Goal: Find contact information: Find contact information

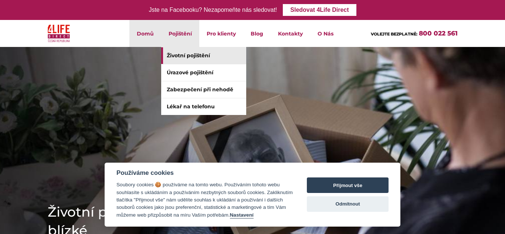
click at [173, 55] on link "Životní pojištění" at bounding box center [203, 55] width 85 height 17
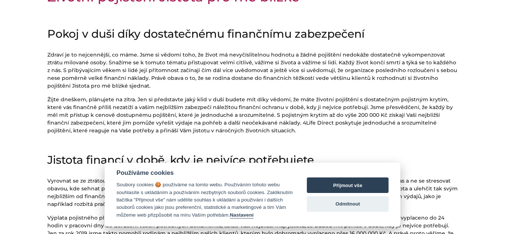
scroll to position [251, 0]
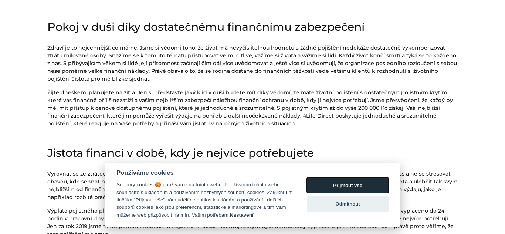
click at [339, 184] on button "Přijmout vše" at bounding box center [348, 185] width 82 height 16
checkbox input "true"
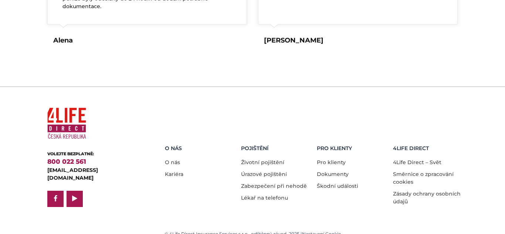
scroll to position [1510, 0]
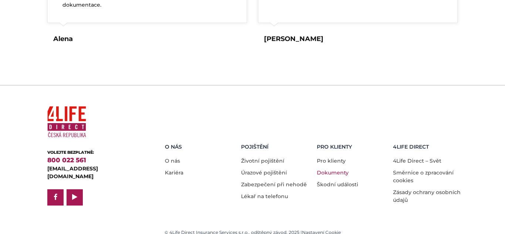
click at [326, 169] on link "Dokumenty" at bounding box center [333, 172] width 32 height 7
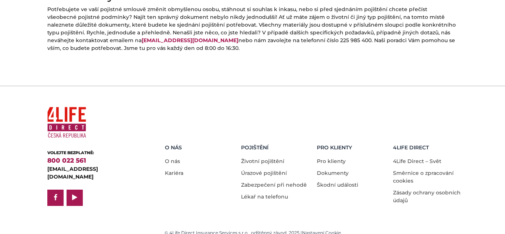
scroll to position [405, 0]
click at [68, 171] on link "[EMAIL_ADDRESS][DOMAIN_NAME]" at bounding box center [72, 172] width 51 height 14
